Goal: Information Seeking & Learning: Learn about a topic

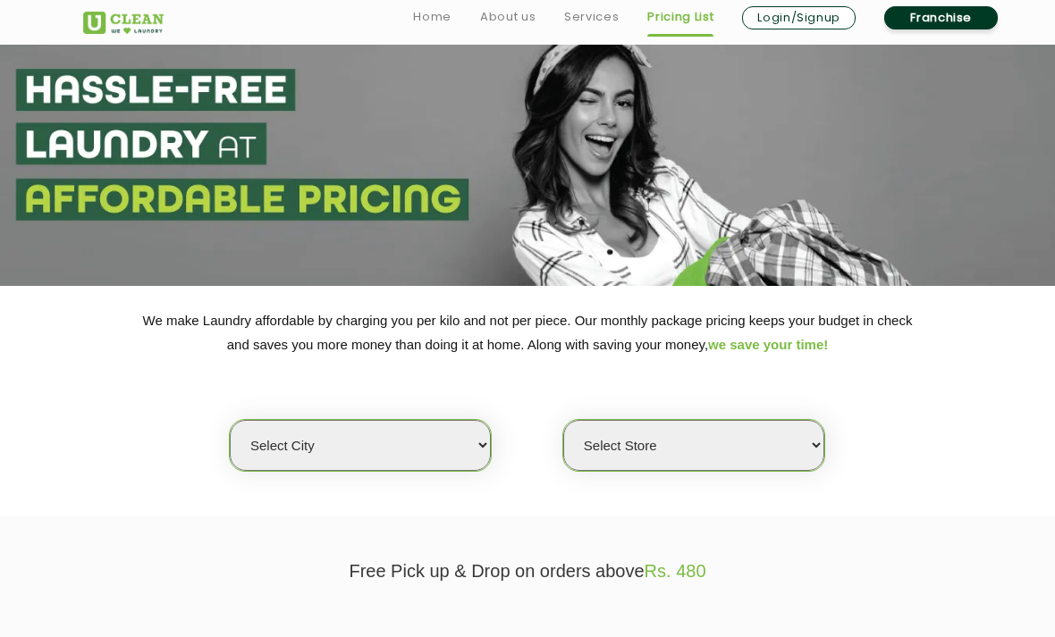
scroll to position [47, 0]
click at [591, 15] on link "Services" at bounding box center [591, 16] width 55 height 21
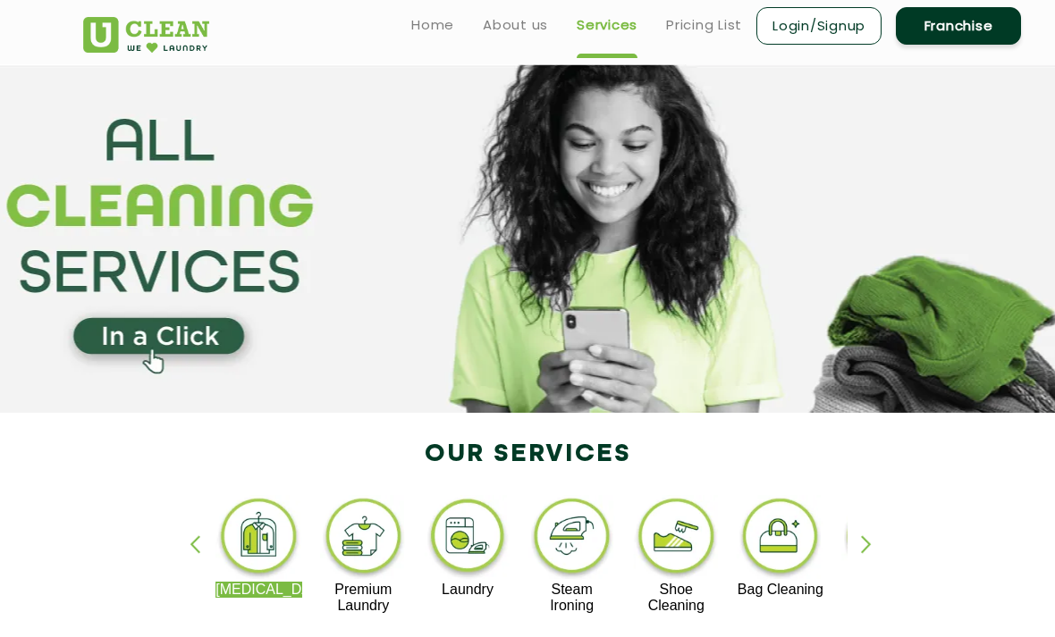
click at [861, 553] on div "button" at bounding box center [874, 560] width 27 height 49
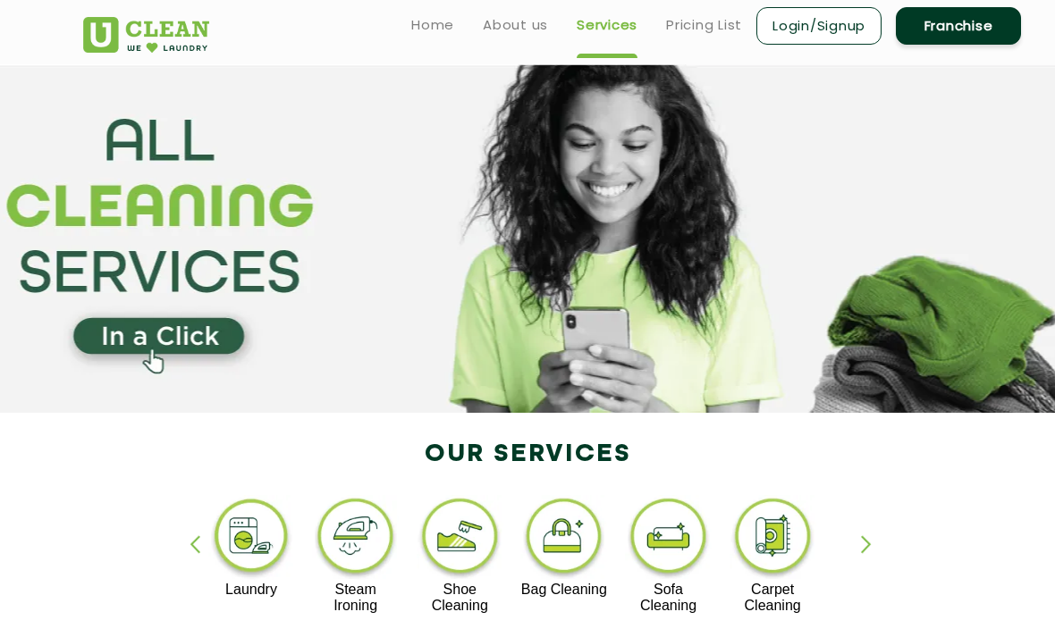
click at [205, 565] on div "button" at bounding box center [203, 560] width 27 height 49
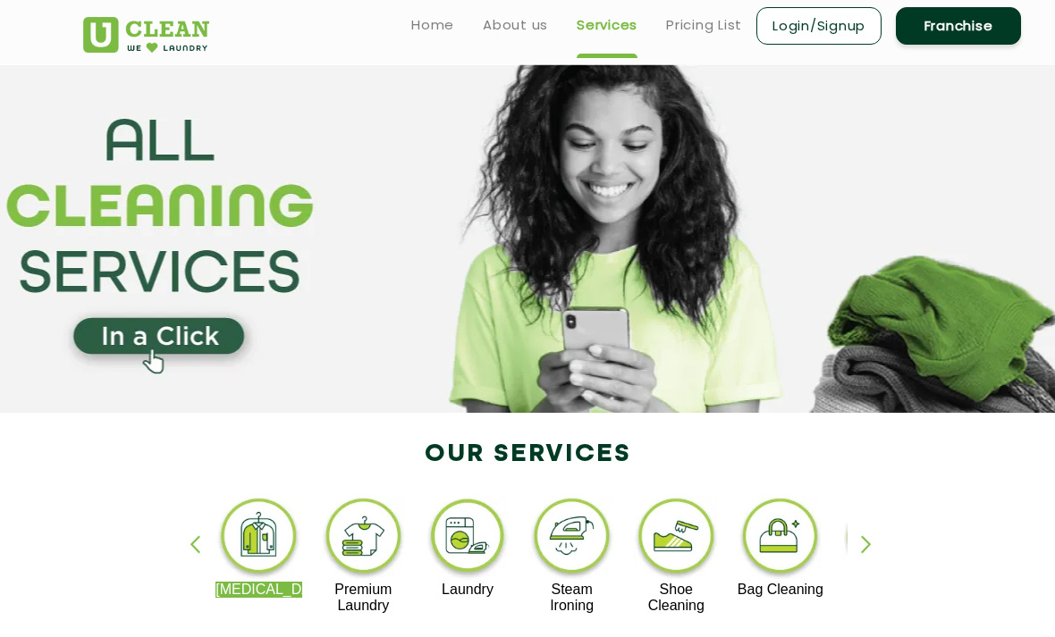
click at [206, 544] on div "button" at bounding box center [203, 560] width 27 height 49
click at [861, 550] on div "button" at bounding box center [874, 560] width 27 height 49
click at [711, 73] on section at bounding box center [527, 238] width 1055 height 349
click at [707, 69] on section at bounding box center [527, 238] width 1055 height 349
click at [698, 74] on section at bounding box center [527, 238] width 1055 height 349
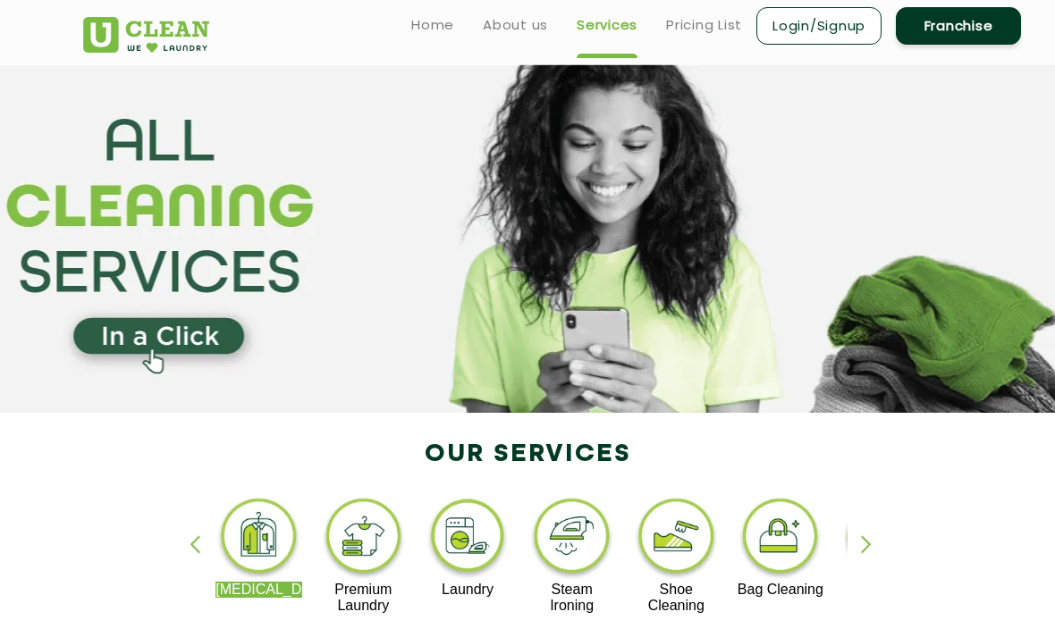
click at [705, 75] on section at bounding box center [527, 238] width 1055 height 349
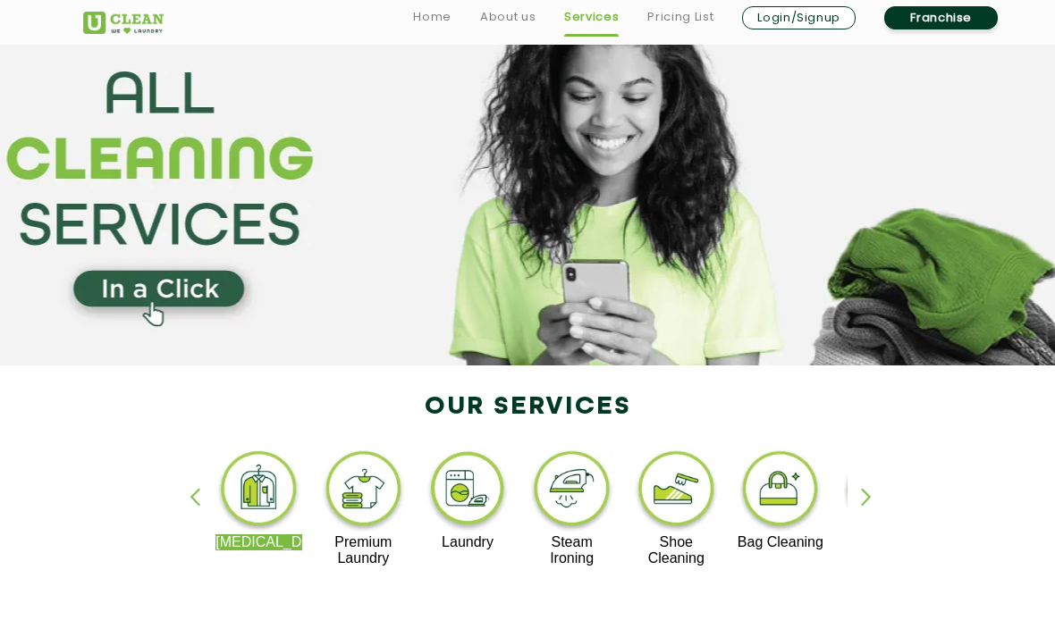
scroll to position [55, 0]
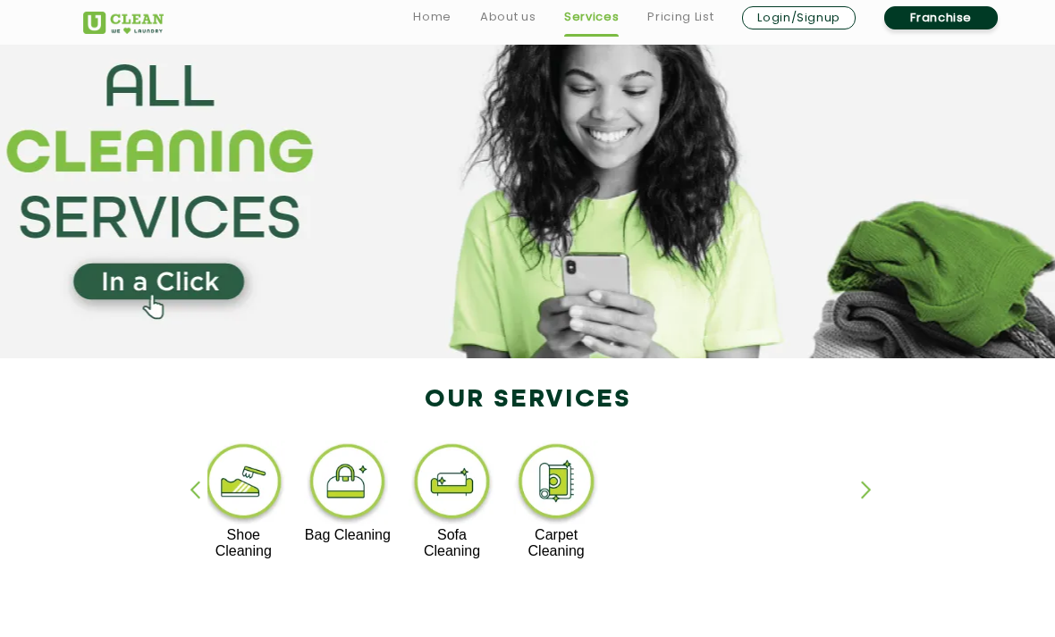
click at [696, 13] on link "Pricing List" at bounding box center [680, 16] width 66 height 21
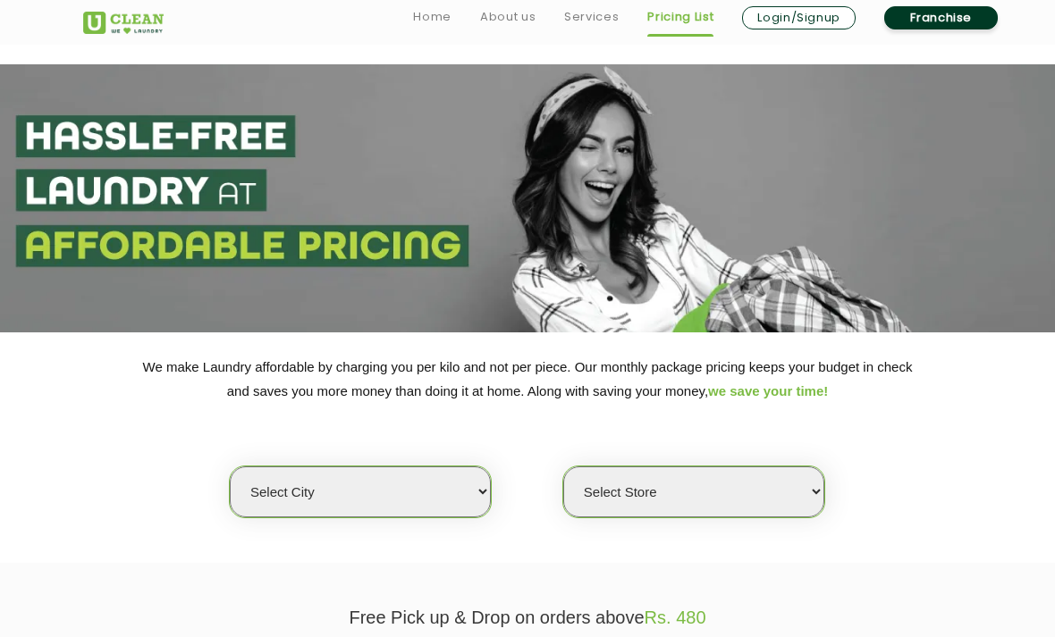
click at [696, 67] on section at bounding box center [527, 198] width 1055 height 268
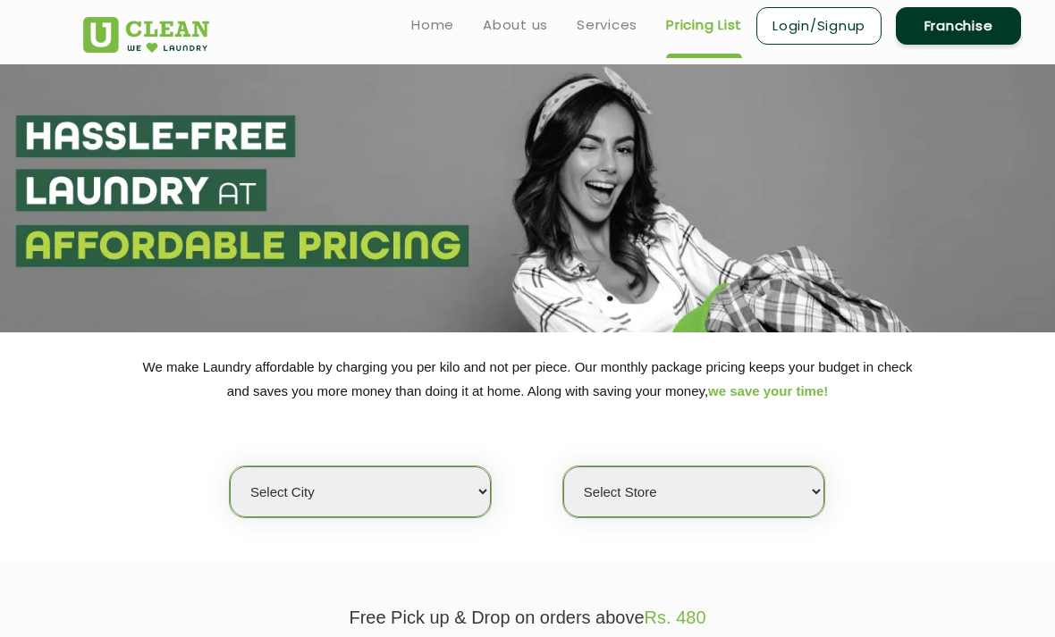
click at [685, 65] on section at bounding box center [527, 198] width 1055 height 268
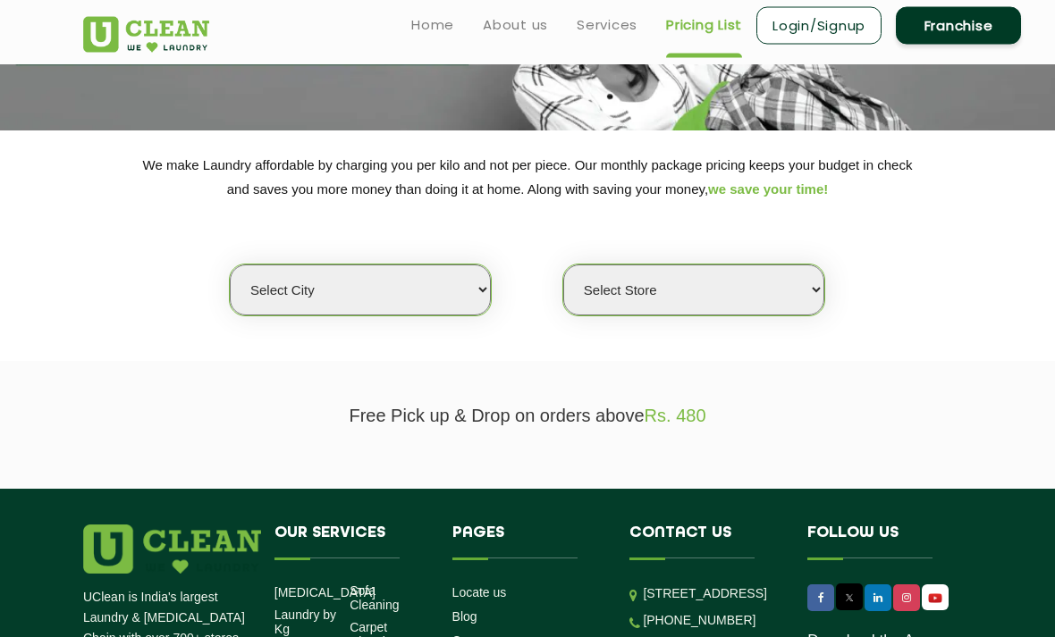
scroll to position [173, 0]
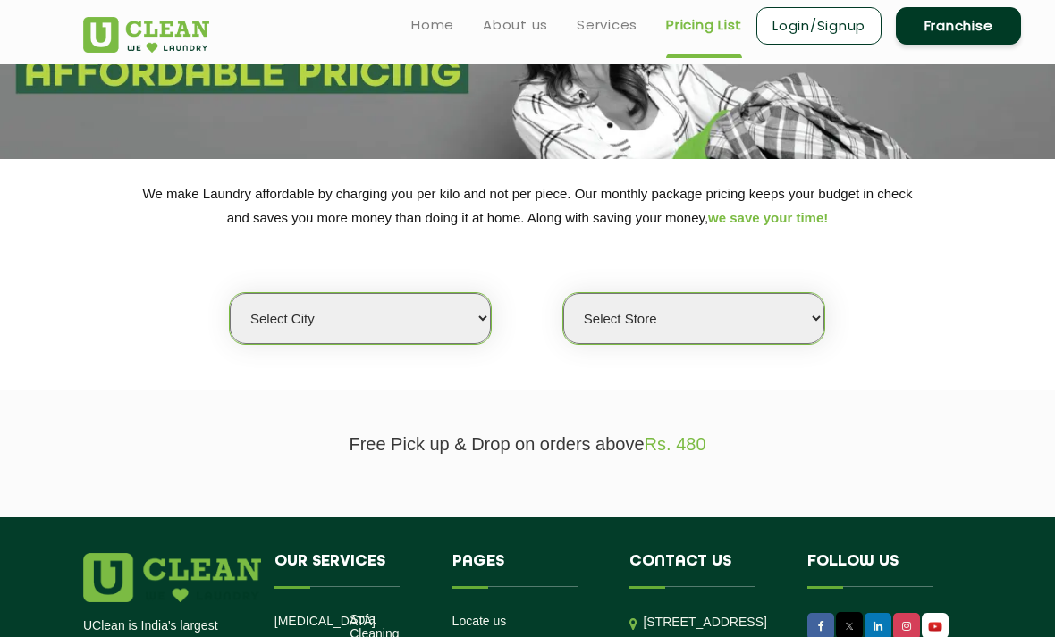
click at [809, 314] on select "Select Store" at bounding box center [693, 318] width 261 height 51
click at [816, 308] on select "Select Store" at bounding box center [693, 318] width 261 height 51
click at [804, 317] on select "Select Store" at bounding box center [693, 318] width 261 height 51
click at [490, 296] on div "Select city [GEOGRAPHIC_DATA] [GEOGRAPHIC_DATA] [GEOGRAPHIC_DATA] [GEOGRAPHIC_D…" at bounding box center [360, 318] width 263 height 53
click at [476, 304] on select "Select city [GEOGRAPHIC_DATA] [GEOGRAPHIC_DATA] [GEOGRAPHIC_DATA] [GEOGRAPHIC_D…" at bounding box center [360, 318] width 261 height 51
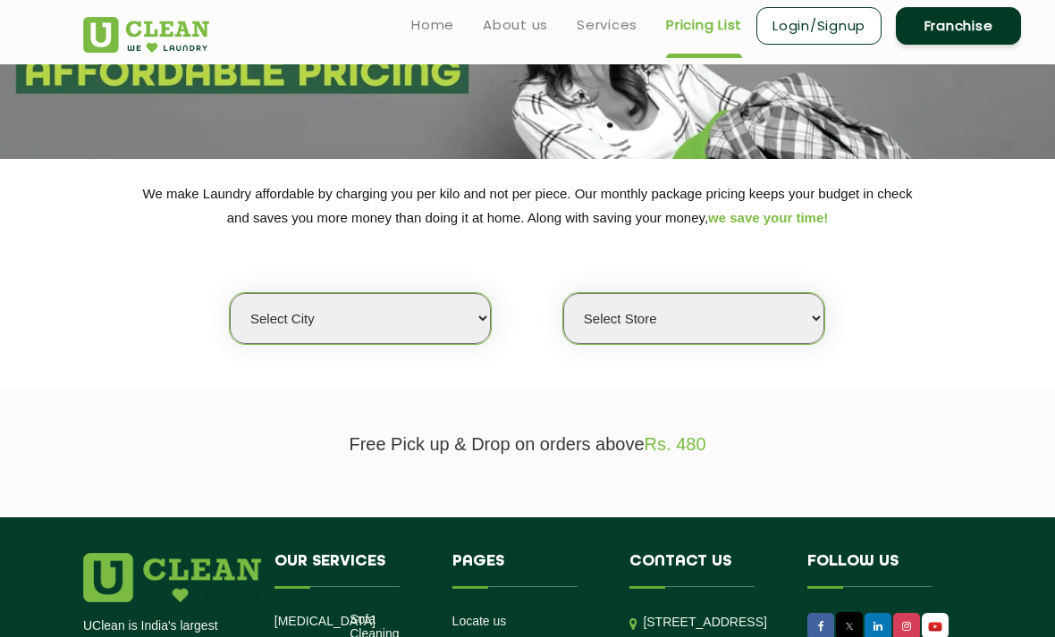
select select "29"
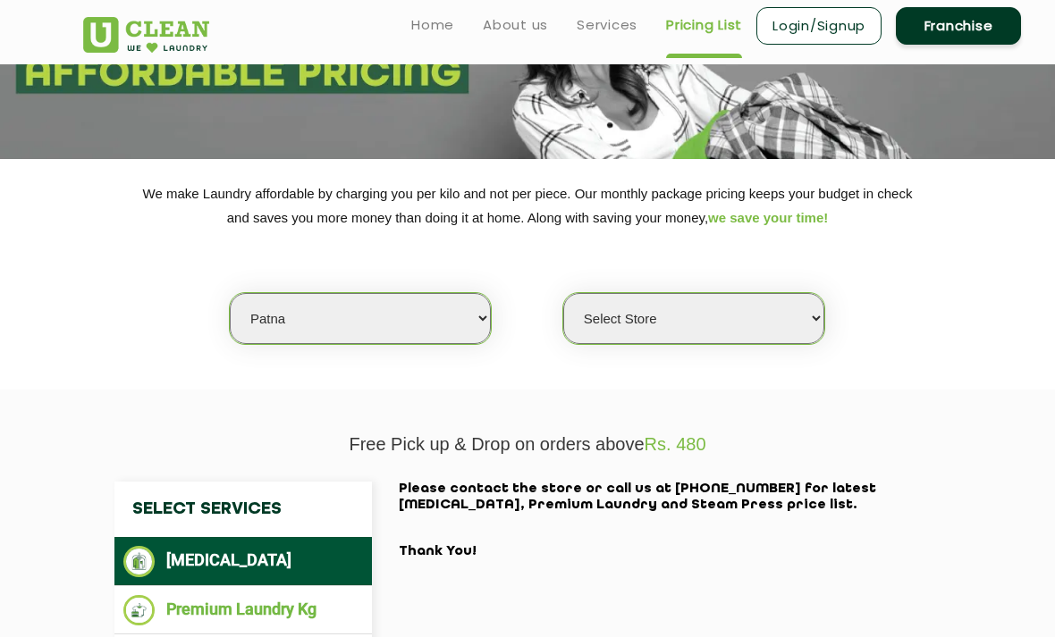
click at [806, 311] on select "Select Store UClean Jagdeopath Patna" at bounding box center [693, 318] width 261 height 51
select select "325"
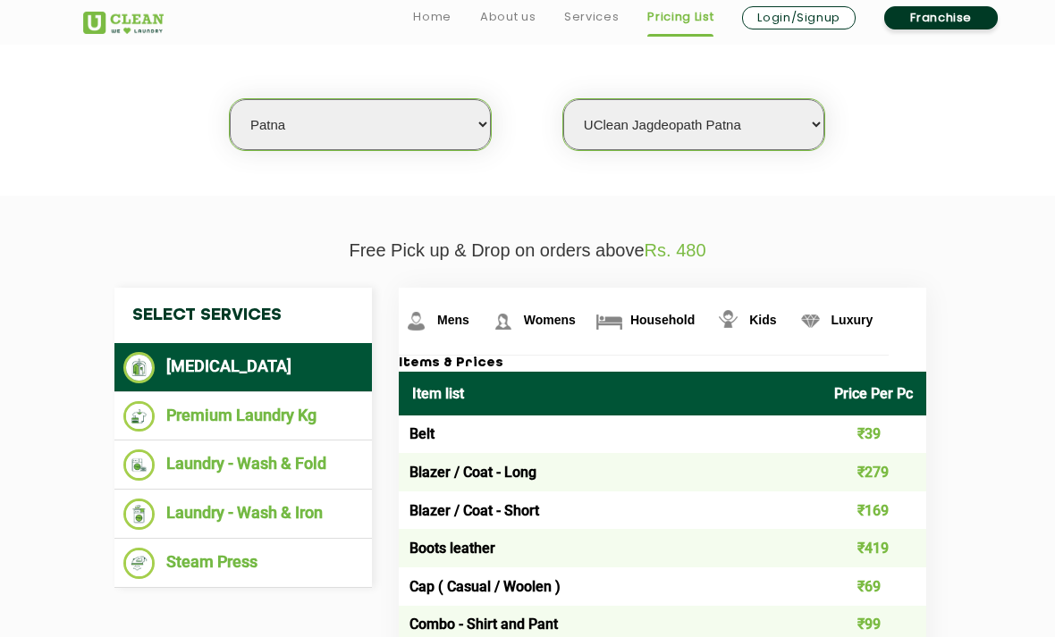
scroll to position [355, 0]
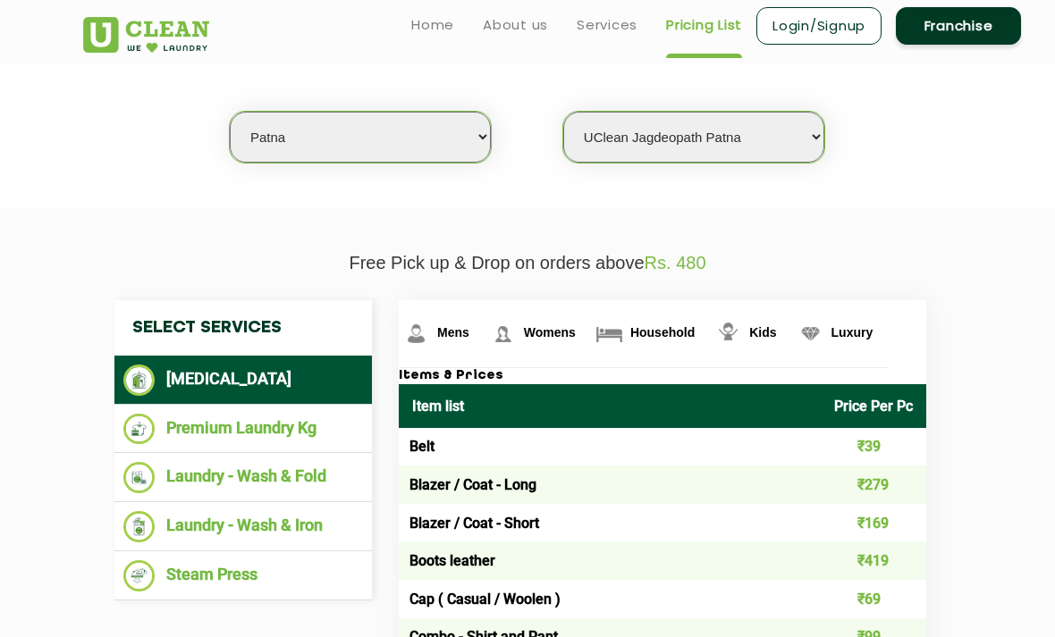
click at [509, 325] on img at bounding box center [502, 333] width 31 height 31
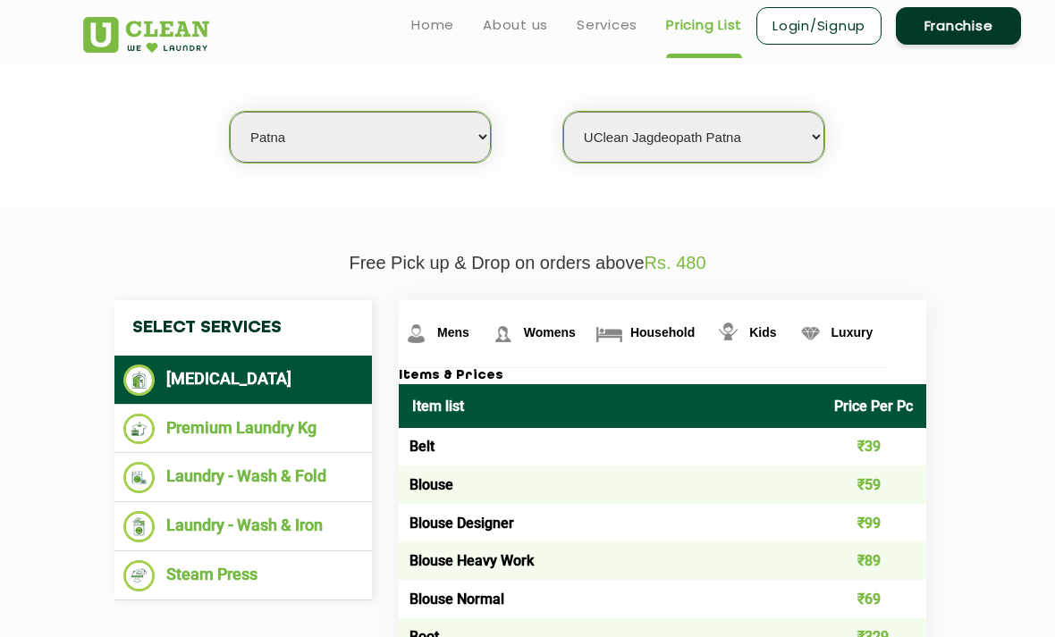
click at [607, 336] on img at bounding box center [609, 333] width 31 height 31
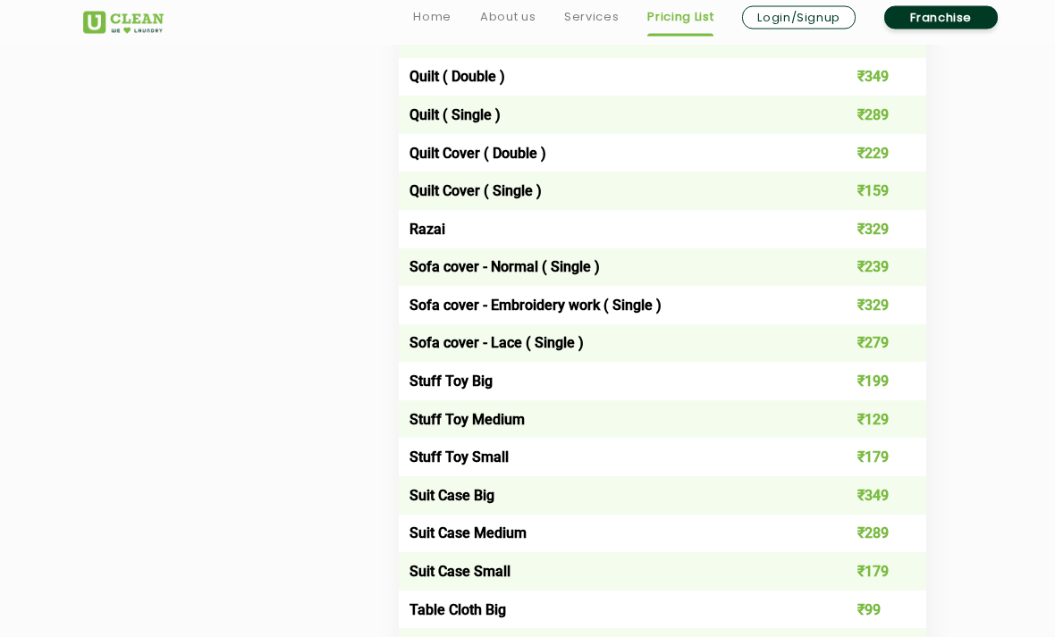
scroll to position [2325, 0]
